Goal: Navigation & Orientation: Find specific page/section

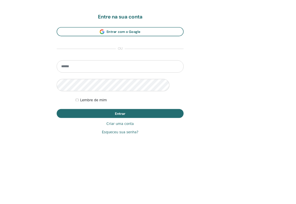
scroll to position [73, 0]
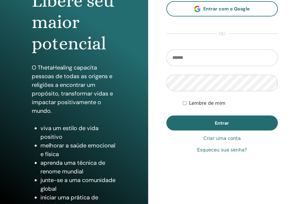
type input "**********"
click at [186, 103] on font "Lembre de mim" at bounding box center [207, 102] width 36 height 5
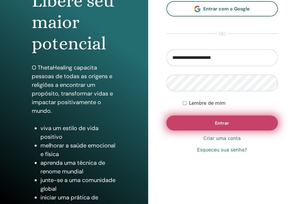
click at [186, 126] on button "Entrar" at bounding box center [222, 122] width 112 height 15
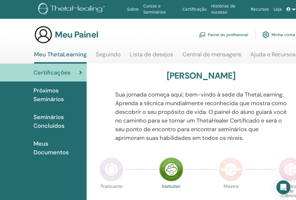
click at [103, 167] on img at bounding box center [111, 169] width 24 height 24
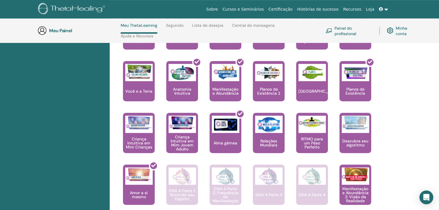
scroll to position [457, 0]
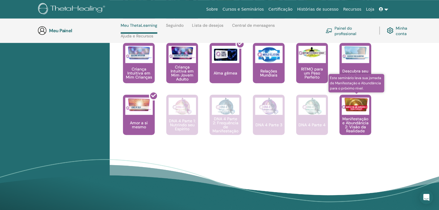
click at [295, 129] on font "Manifestação e Abundância 2: Visão da Realidade" at bounding box center [355, 124] width 26 height 17
click at [295, 109] on img at bounding box center [354, 105] width 27 height 14
click at [295, 124] on font "Manifestação e Abundância 2: Visão da Realidade" at bounding box center [355, 124] width 26 height 17
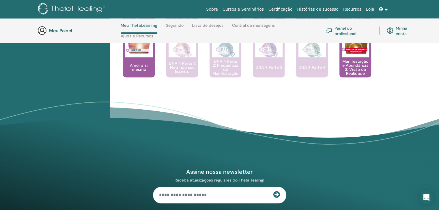
scroll to position [514, 0]
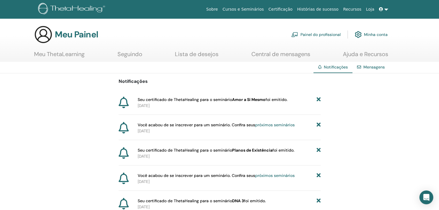
click at [69, 56] on font "Meu ThetaLearning" at bounding box center [59, 53] width 50 height 7
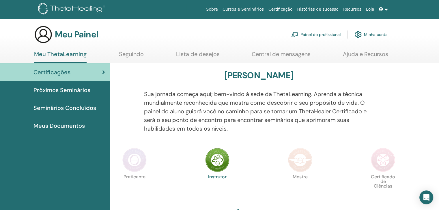
click at [84, 93] on font "Próximos Seminários" at bounding box center [61, 89] width 57 height 7
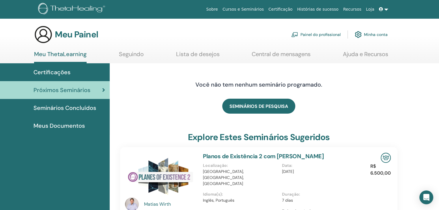
click at [124, 57] on font "Seguindo" at bounding box center [131, 53] width 25 height 7
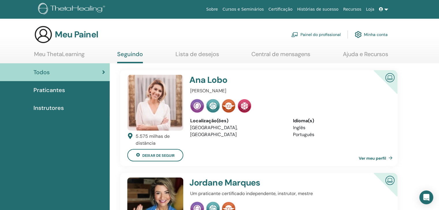
click at [188, 53] on font "Lista de desejos" at bounding box center [197, 53] width 44 height 7
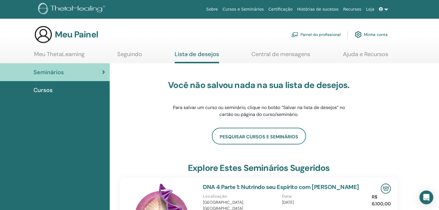
click at [47, 93] on font "Cursos" at bounding box center [42, 89] width 19 height 7
